Goal: Task Accomplishment & Management: Manage account settings

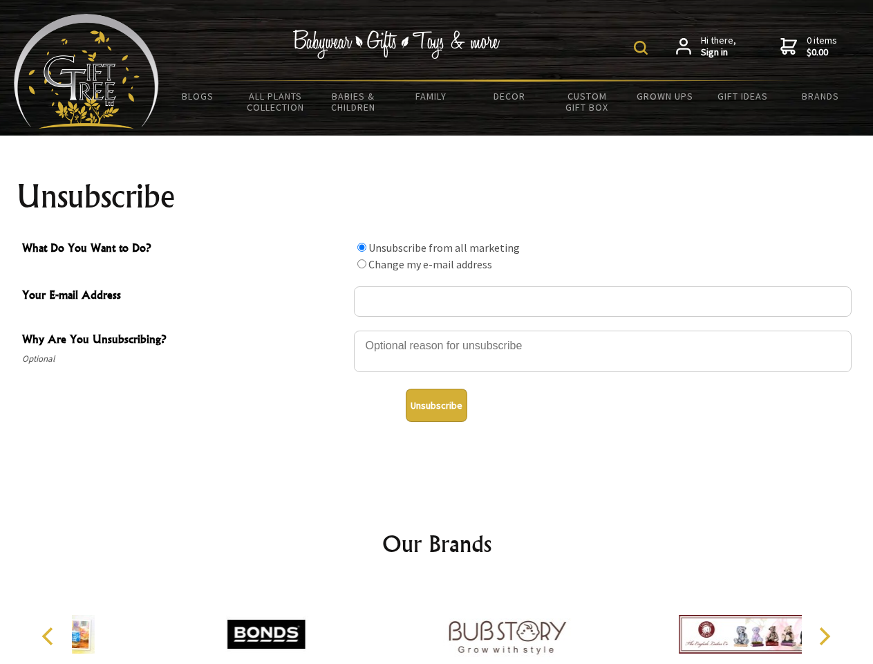
click at [643, 48] on img at bounding box center [641, 48] width 14 height 14
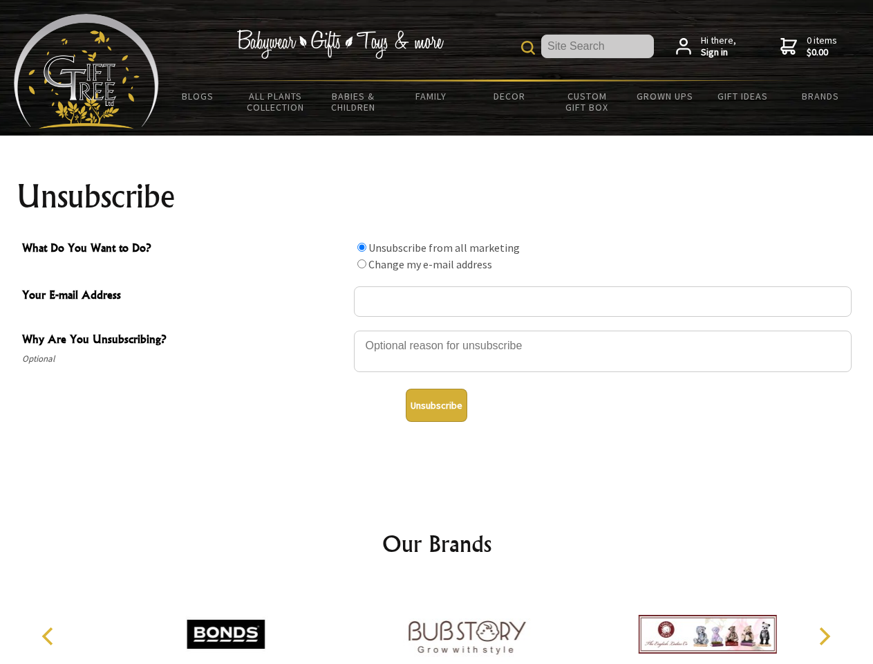
click at [437, 330] on div at bounding box center [603, 353] width 498 height 48
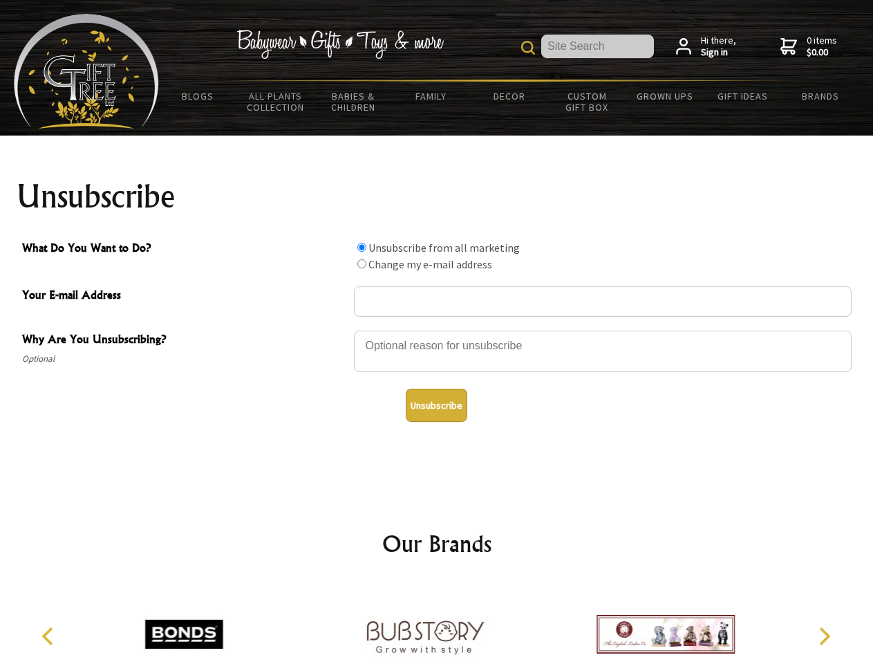
click at [362, 247] on input "What Do You Want to Do?" at bounding box center [361, 247] width 9 height 9
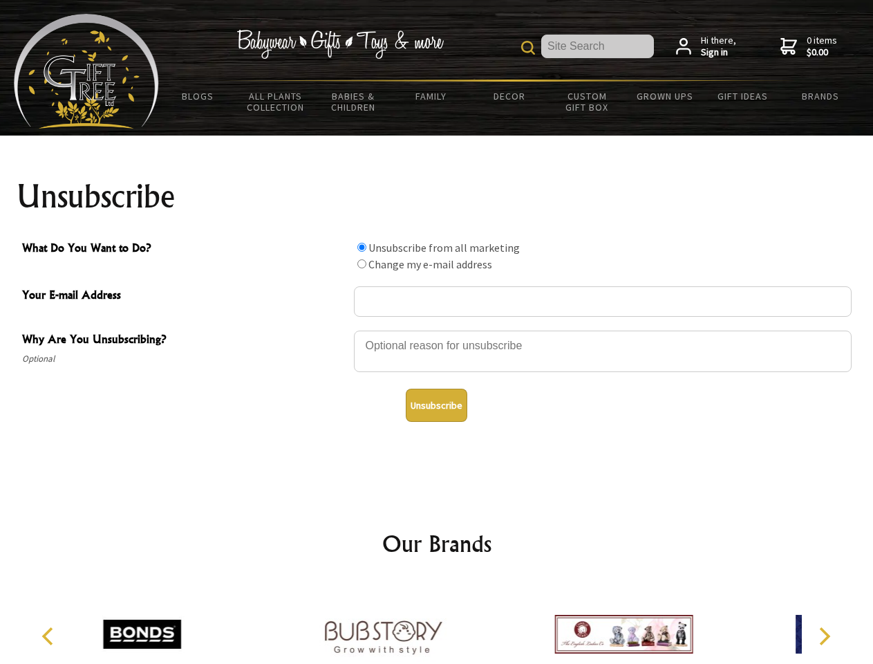
click at [362, 263] on input "What Do You Want to Do?" at bounding box center [361, 263] width 9 height 9
radio input "true"
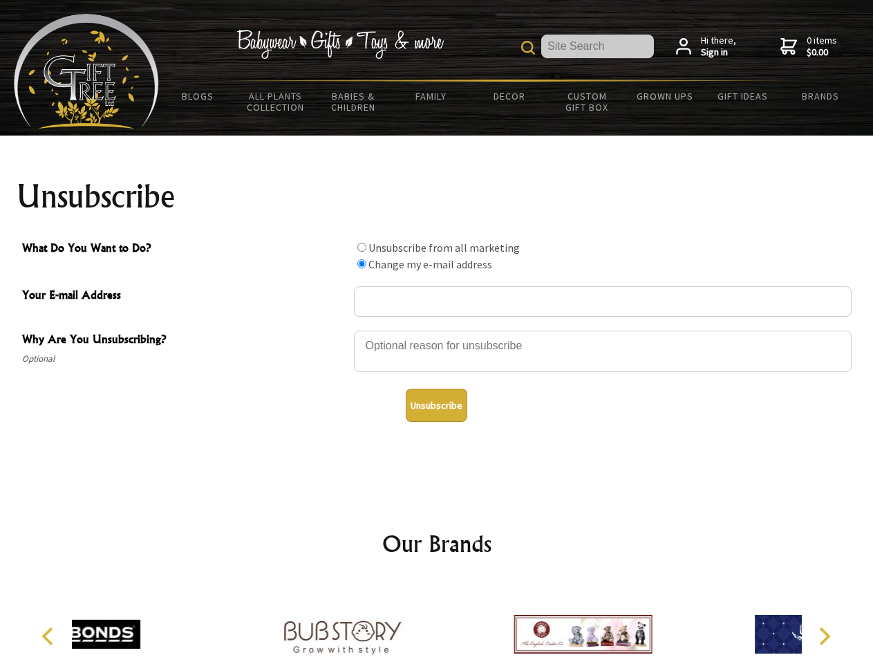
click at [436, 405] on button "Unsubscribe" at bounding box center [437, 405] width 62 height 33
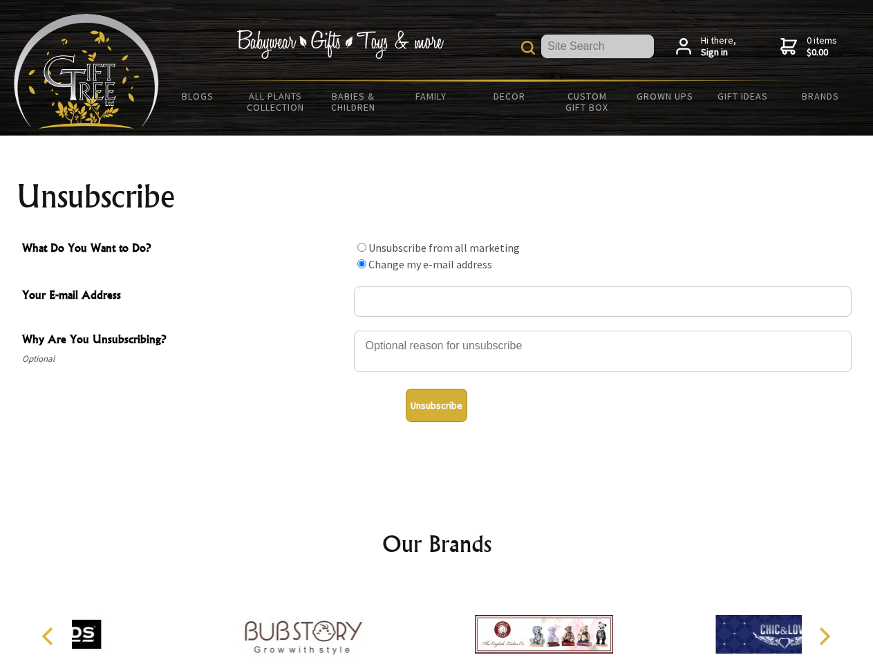
click at [437, 623] on div at bounding box center [544, 636] width 241 height 108
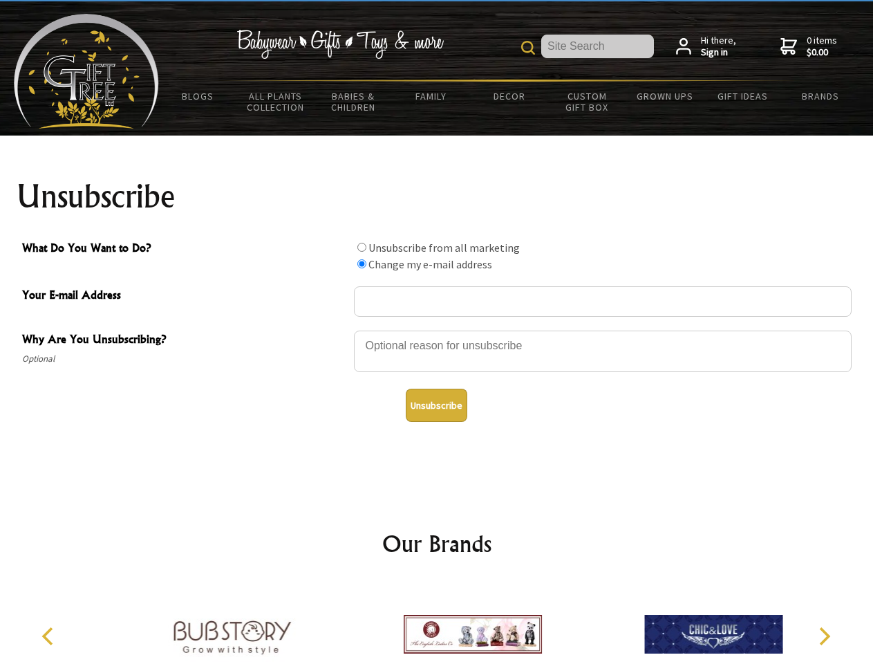
click at [50, 636] on icon "Previous" at bounding box center [49, 636] width 18 height 18
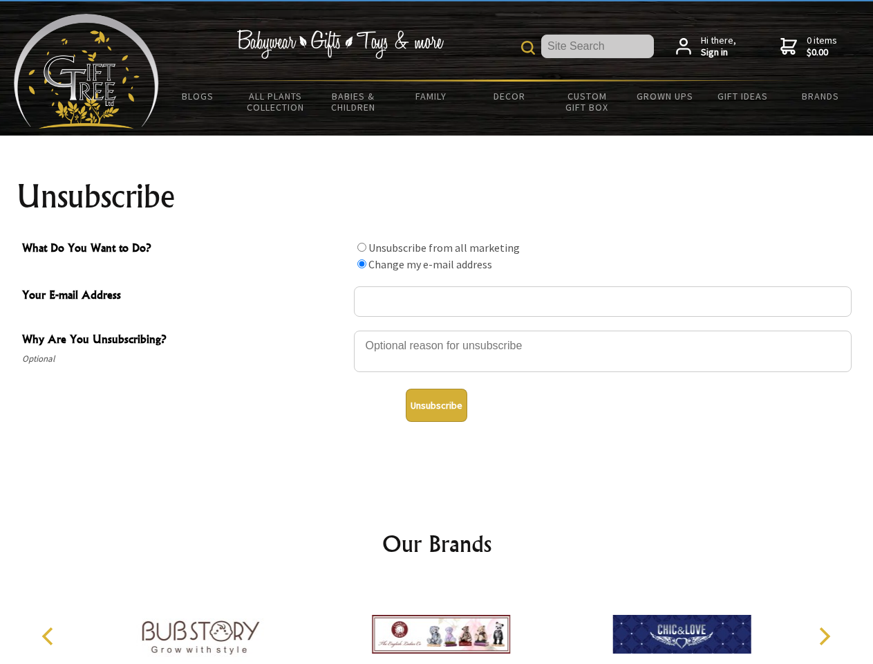
click at [824, 636] on icon "Next" at bounding box center [824, 636] width 18 height 18
